Goal: Submit feedback/report problem: Provide input to the site owners about the experience or issues

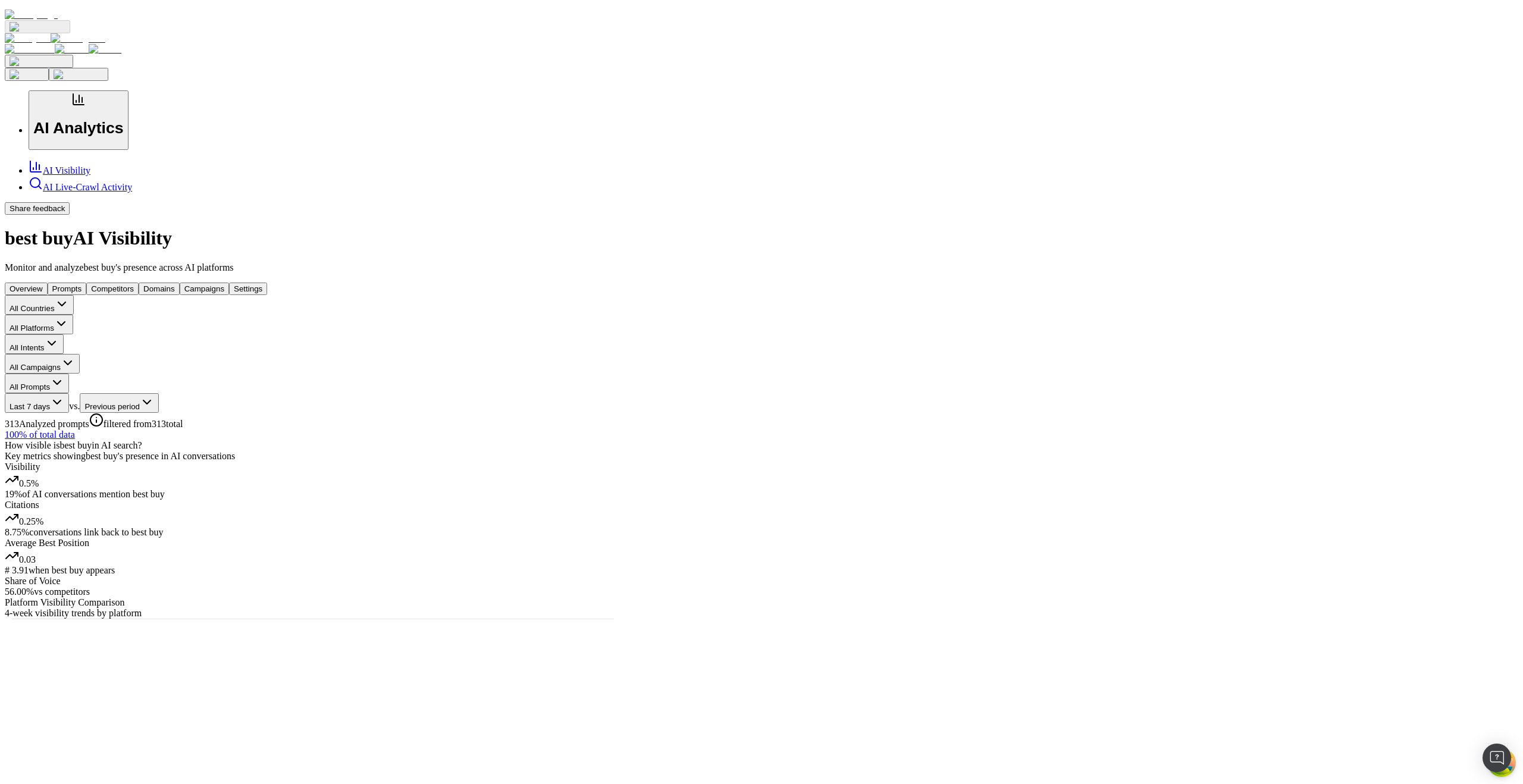
click at [70, 215] on button "Share feedback" at bounding box center [37, 208] width 65 height 13
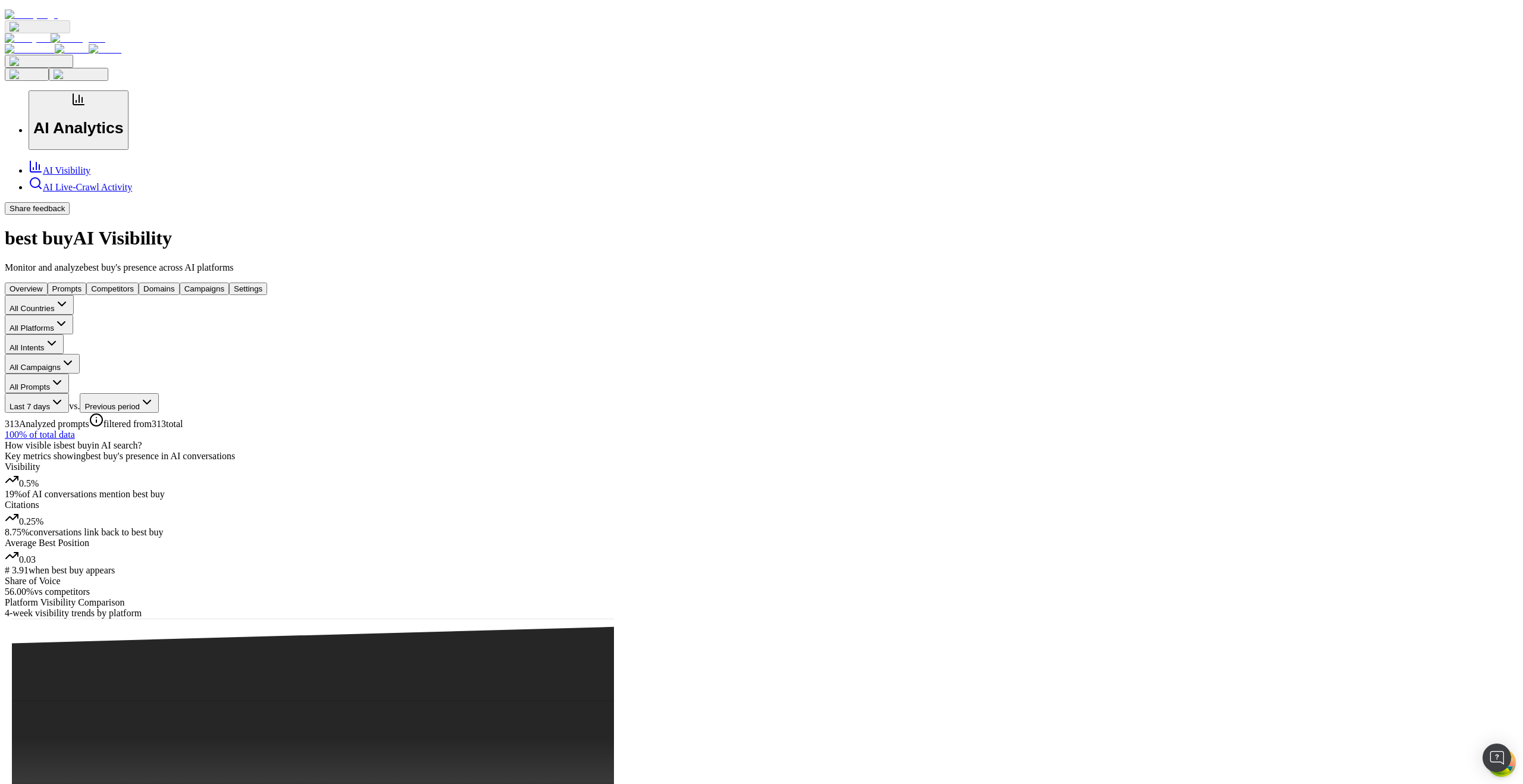
click at [478, 228] on h1 "best buy AI Visibility" at bounding box center [761, 238] width 1514 height 22
click at [70, 215] on button "Share feedback" at bounding box center [37, 208] width 65 height 13
click at [154, 193] on div "AI Visibility AI Live-Crawl Activity" at bounding box center [761, 176] width 1514 height 33
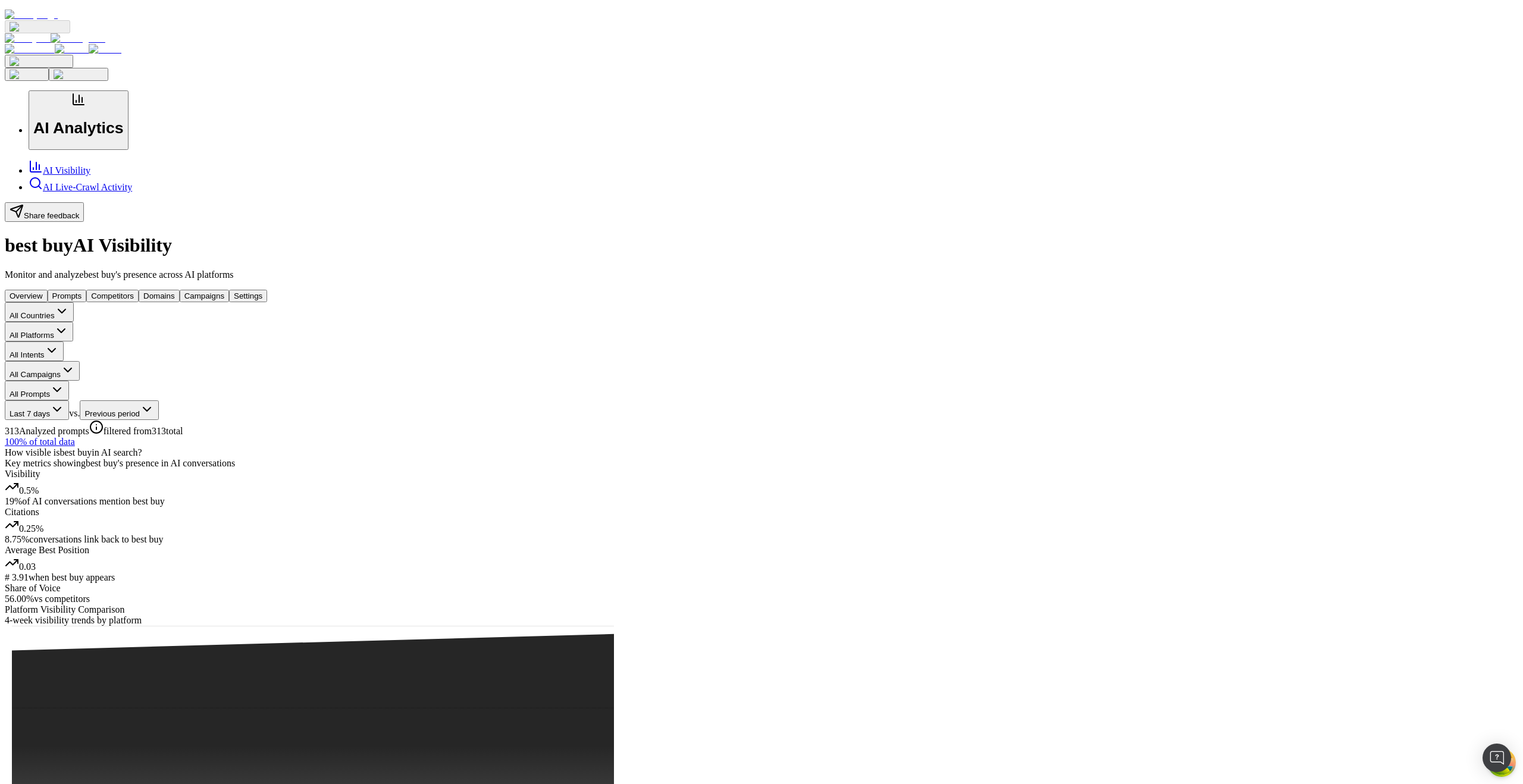
click at [84, 222] on button "Share feedback" at bounding box center [44, 212] width 79 height 20
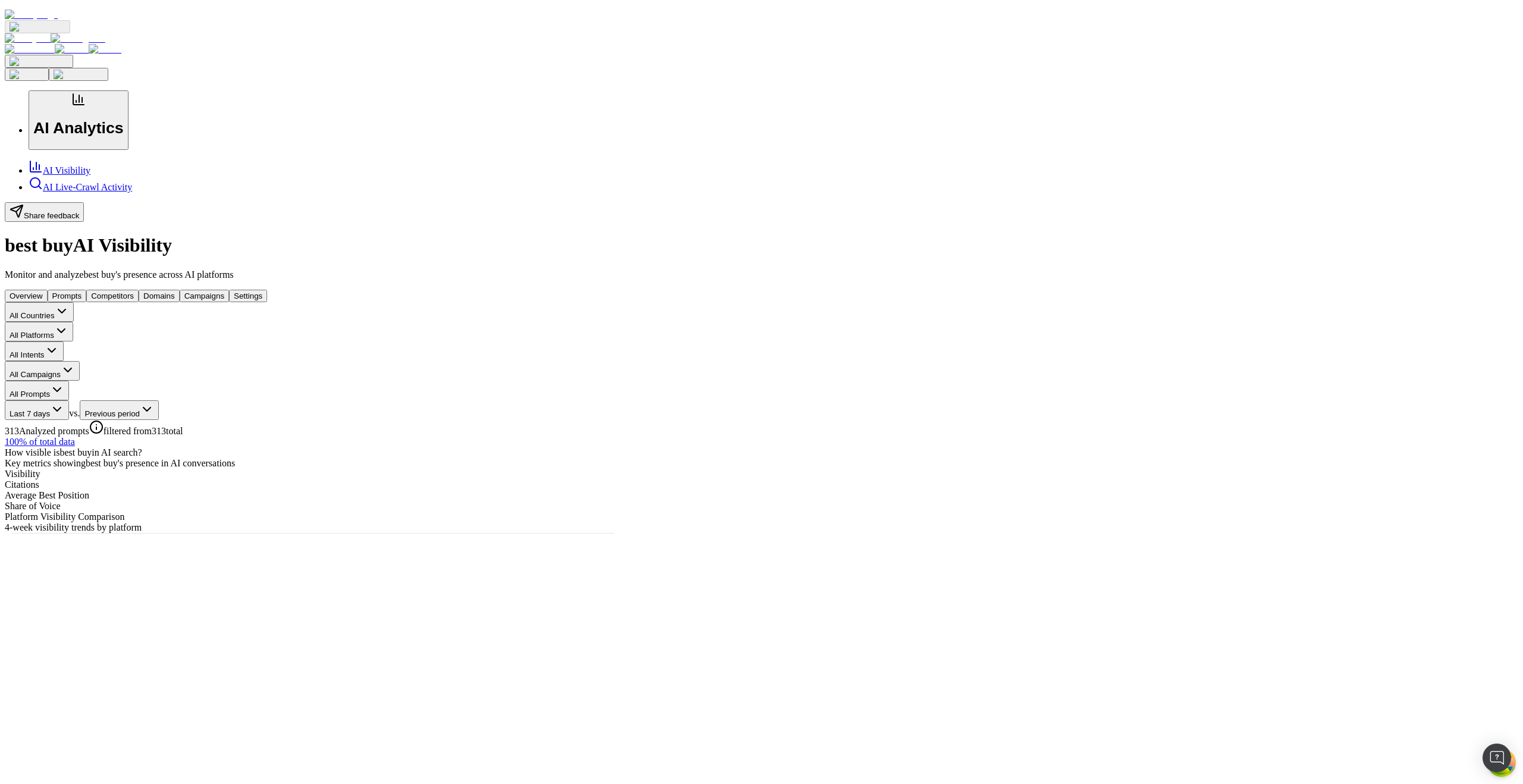
click at [84, 222] on button "Share feedback" at bounding box center [44, 212] width 79 height 20
